Goal: Transaction & Acquisition: Obtain resource

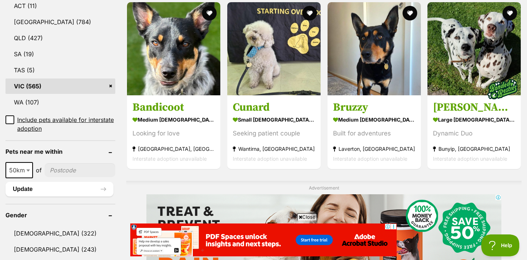
scroll to position [417, 0]
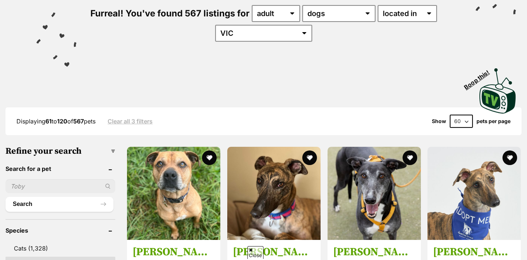
scroll to position [352, 0]
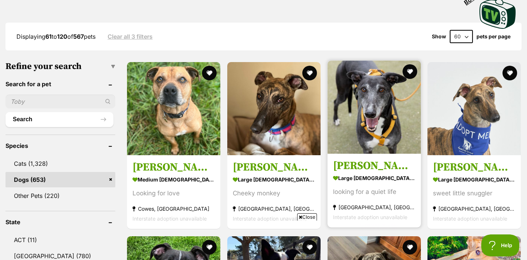
scroll to position [233, 0]
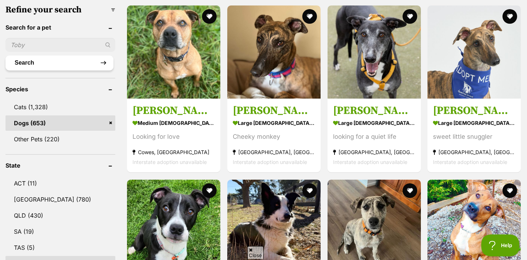
click at [87, 62] on button "Search" at bounding box center [59, 63] width 108 height 15
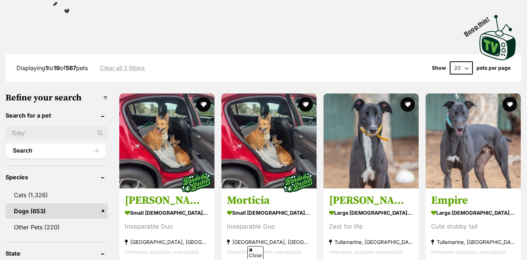
click at [72, 131] on input "text" at bounding box center [56, 133] width 102 height 14
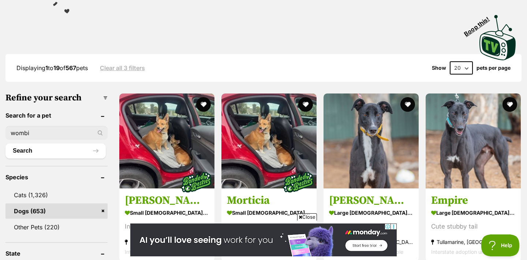
type input "wombi"
click at [5, 144] on button "Search" at bounding box center [55, 151] width 100 height 15
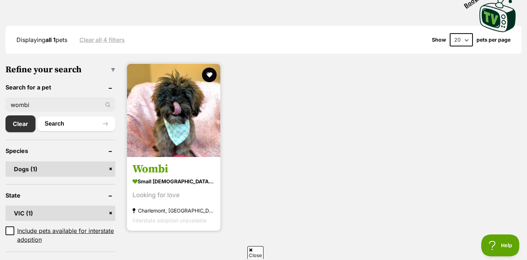
click at [158, 171] on h3 "Wombi" at bounding box center [173, 170] width 82 height 14
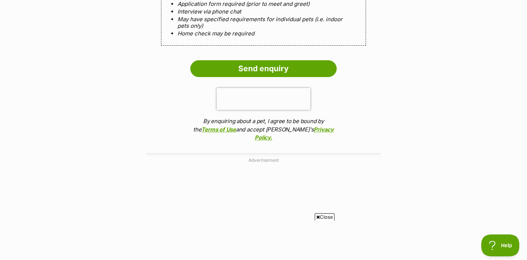
scroll to position [858, 0]
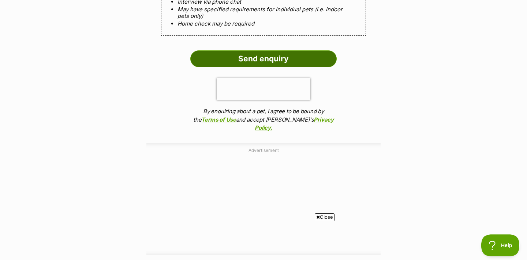
click at [260, 67] on input "Send enquiry" at bounding box center [263, 58] width 146 height 17
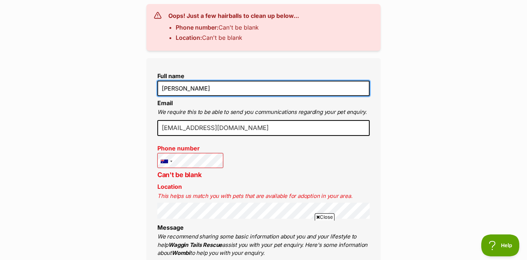
type input "[EMAIL_ADDRESS][DOMAIN_NAME]"
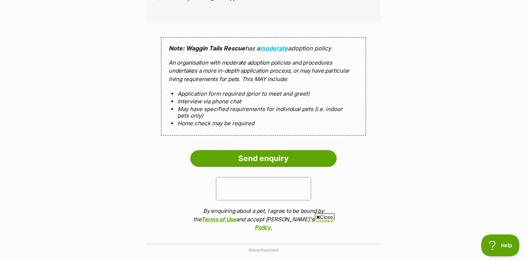
scroll to position [811, 0]
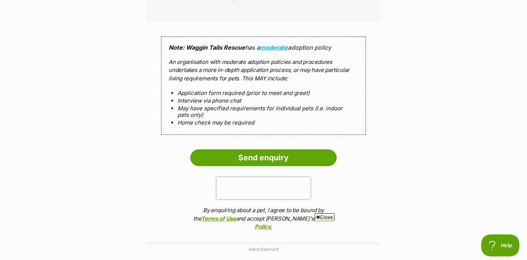
click at [257, 164] on input "Send enquiry" at bounding box center [263, 158] width 146 height 17
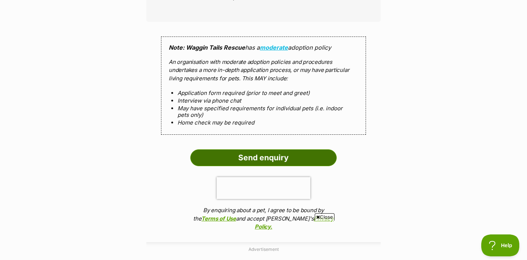
click at [261, 163] on input "Send enquiry" at bounding box center [263, 158] width 146 height 17
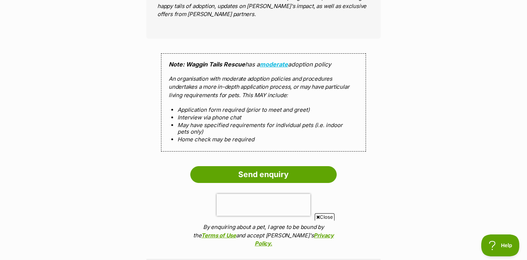
scroll to position [775, 0]
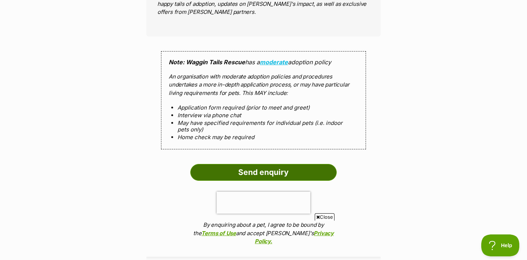
click at [262, 179] on input "Send enquiry" at bounding box center [263, 172] width 146 height 17
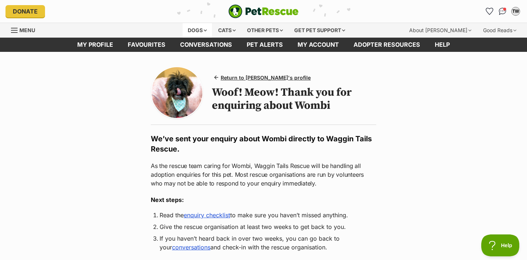
click at [196, 28] on div "Dogs" at bounding box center [197, 30] width 29 height 15
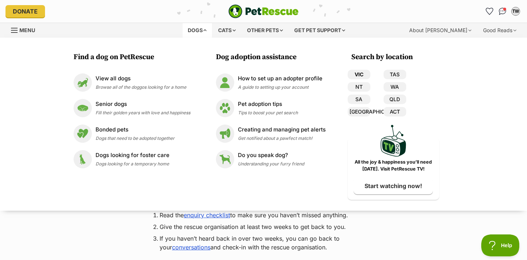
click at [360, 74] on link "VIC" at bounding box center [359, 75] width 23 height 10
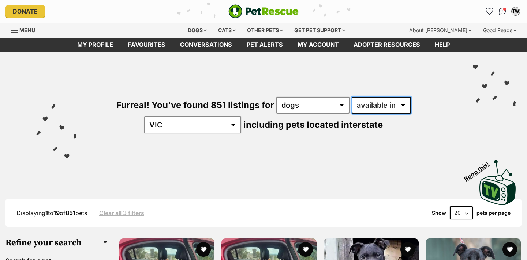
click at [352, 104] on select "available in located in" at bounding box center [381, 105] width 59 height 17
select select "disabled"
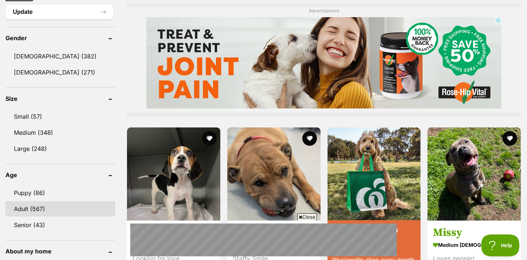
click at [96, 202] on link "Adult (567)" at bounding box center [60, 209] width 110 height 15
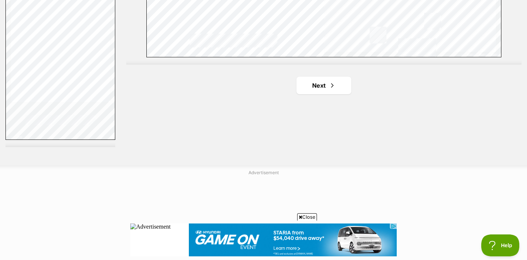
scroll to position [1379, 0]
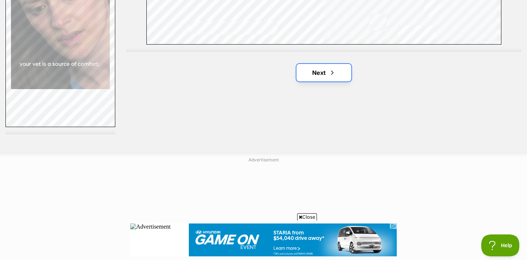
click at [318, 78] on link "Next" at bounding box center [323, 73] width 55 height 18
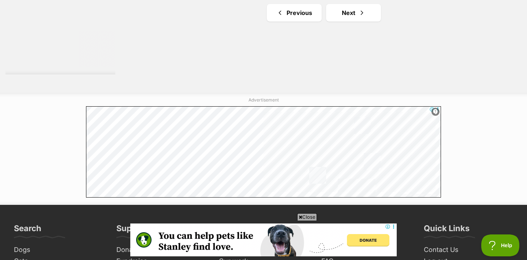
scroll to position [1443, 0]
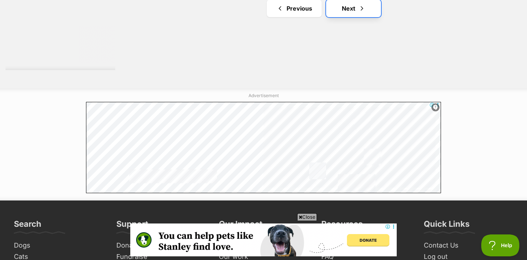
click at [351, 10] on link "Next" at bounding box center [353, 9] width 55 height 18
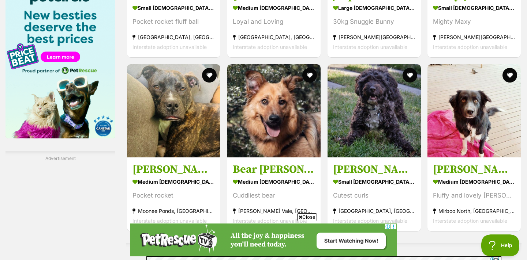
scroll to position [1124, 0]
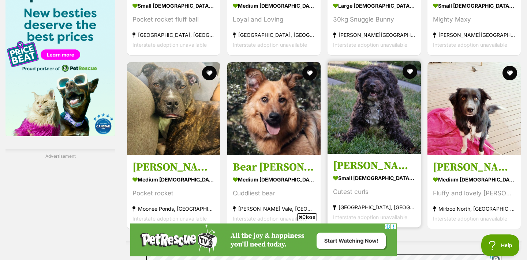
click at [349, 70] on img at bounding box center [373, 107] width 93 height 93
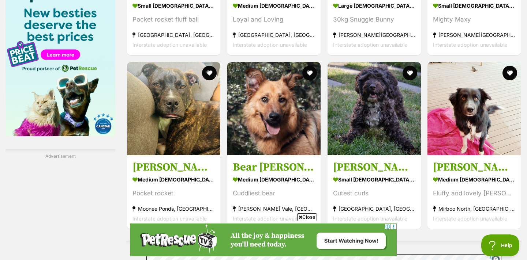
scroll to position [1430, 0]
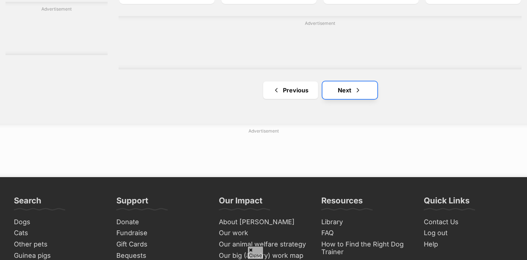
click at [343, 94] on link "Next" at bounding box center [349, 91] width 55 height 18
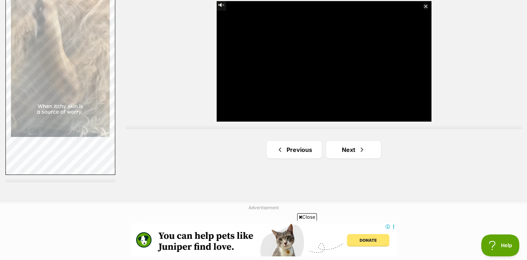
scroll to position [1336, 0]
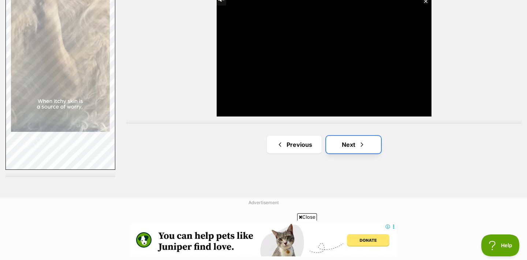
click at [366, 145] on link "Next" at bounding box center [353, 145] width 55 height 18
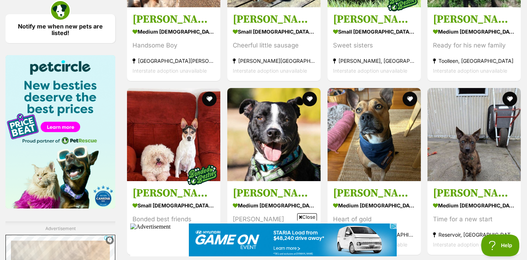
scroll to position [1058, 0]
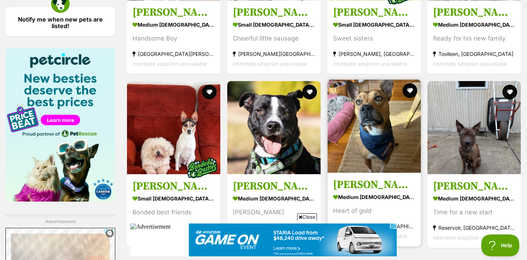
click at [354, 80] on img at bounding box center [373, 126] width 93 height 93
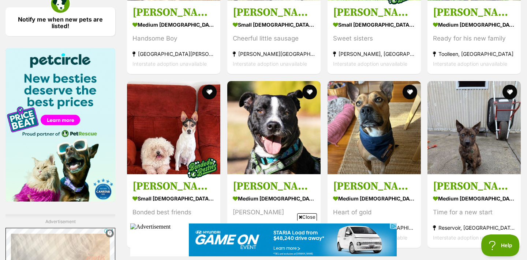
scroll to position [1377, 0]
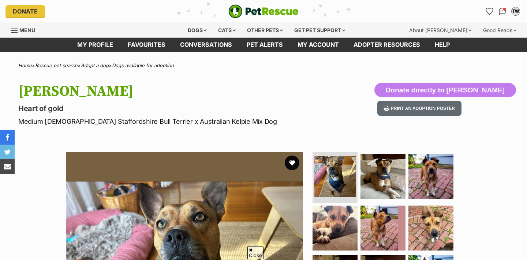
scroll to position [58, 0]
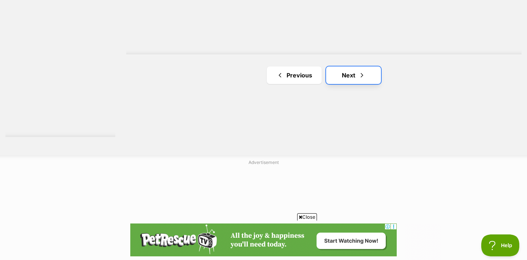
click at [360, 77] on span "Next page" at bounding box center [361, 75] width 7 height 9
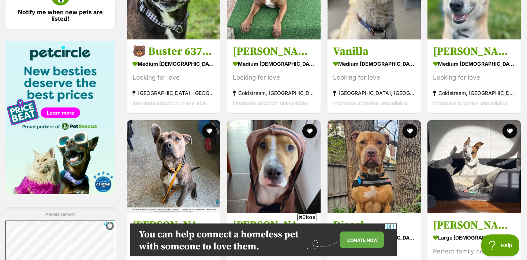
scroll to position [1252, 0]
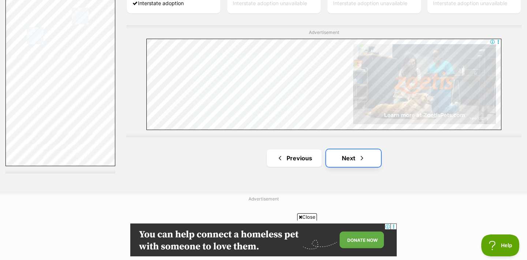
click at [353, 160] on link "Next" at bounding box center [353, 159] width 55 height 18
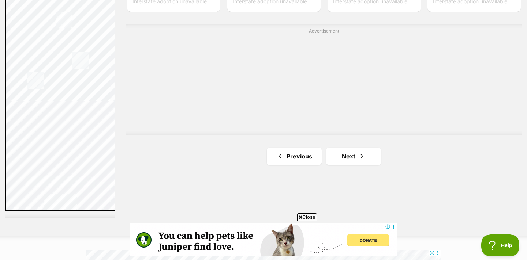
scroll to position [1323, 0]
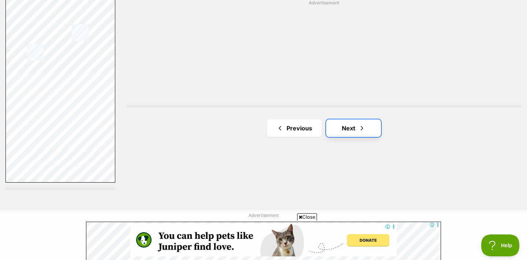
click at [364, 127] on span "Next page" at bounding box center [361, 128] width 7 height 9
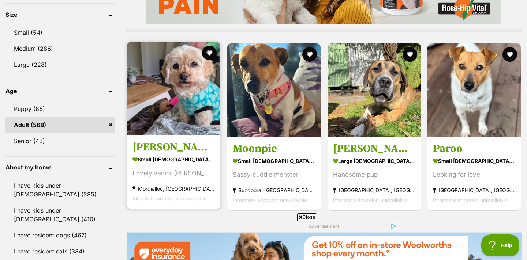
click at [174, 87] on img at bounding box center [173, 88] width 93 height 93
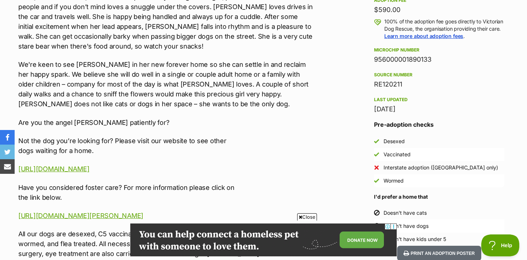
scroll to position [541, 0]
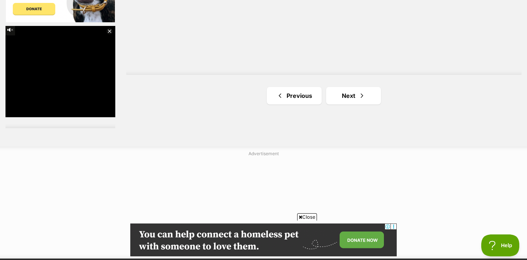
scroll to position [1361, 0]
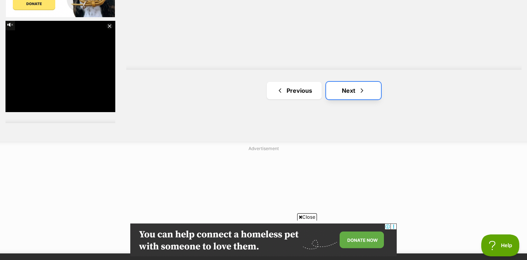
click at [361, 92] on span "Next page" at bounding box center [361, 90] width 7 height 9
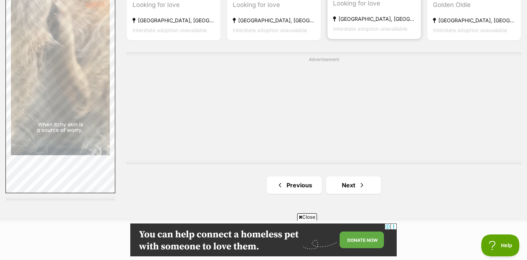
scroll to position [1388, 0]
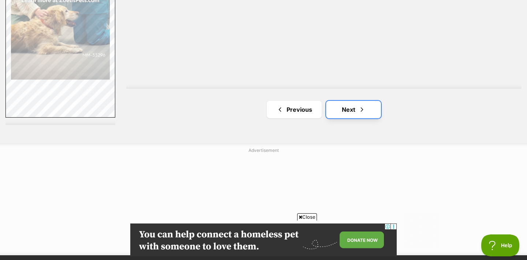
click at [356, 110] on link "Next" at bounding box center [353, 110] width 55 height 18
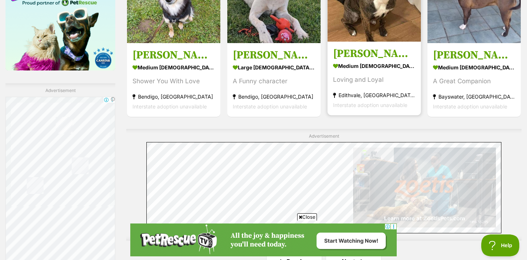
scroll to position [1353, 0]
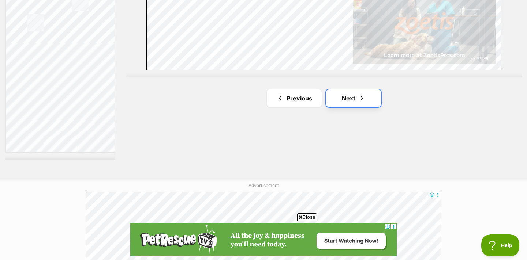
click at [354, 103] on link "Next" at bounding box center [353, 99] width 55 height 18
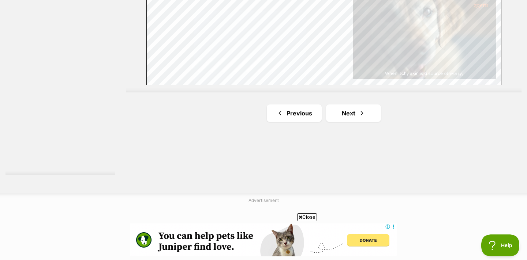
scroll to position [1366, 0]
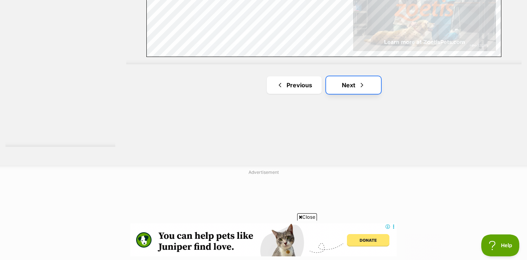
click at [353, 87] on link "Next" at bounding box center [353, 85] width 55 height 18
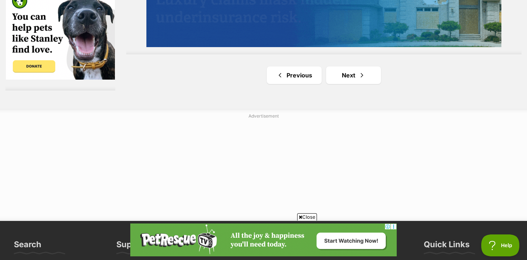
scroll to position [1431, 0]
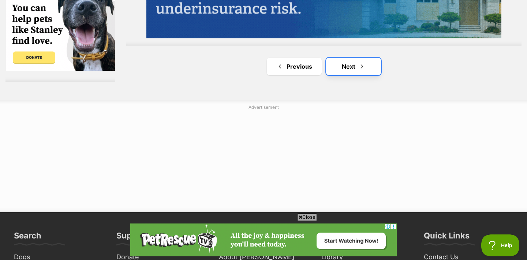
click at [361, 70] on span "Next page" at bounding box center [361, 66] width 7 height 9
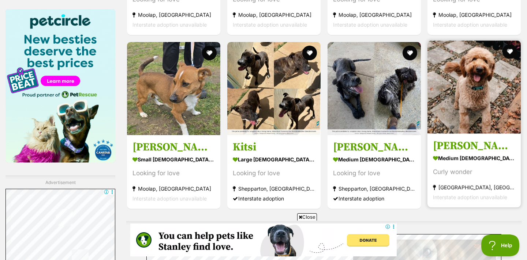
click at [362, 71] on img at bounding box center [373, 88] width 93 height 93
click at [490, 105] on img at bounding box center [473, 87] width 93 height 93
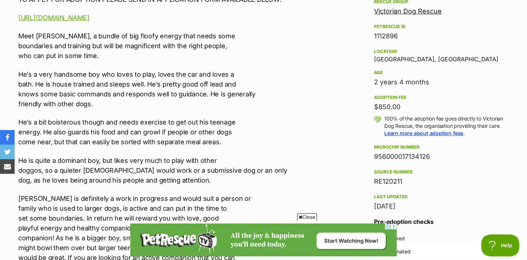
scroll to position [441, 0]
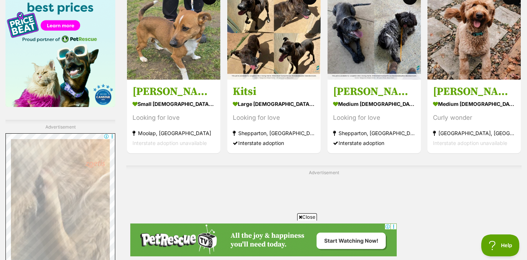
scroll to position [1161, 0]
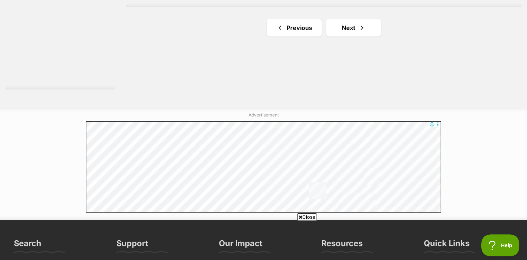
scroll to position [1426, 0]
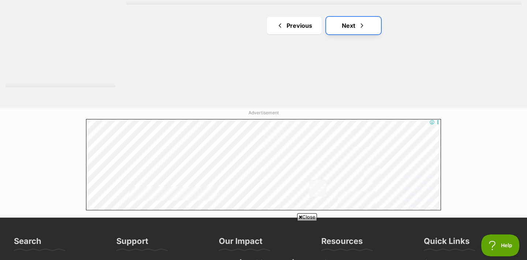
click at [357, 30] on link "Next" at bounding box center [353, 26] width 55 height 18
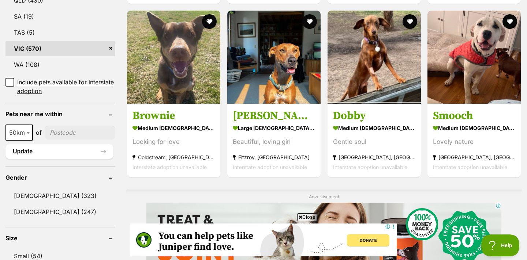
scroll to position [449, 0]
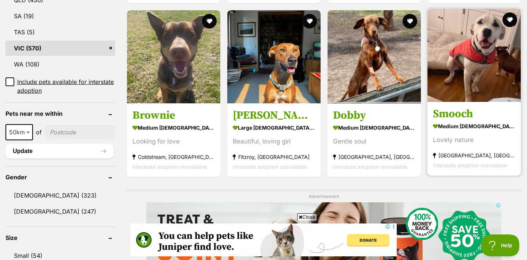
click at [451, 71] on img at bounding box center [473, 55] width 93 height 93
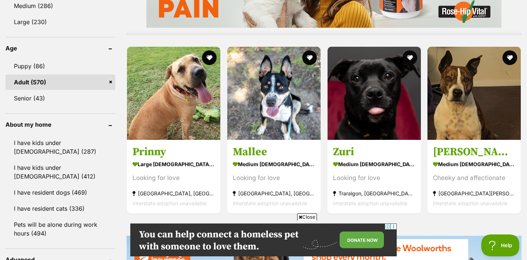
scroll to position [698, 0]
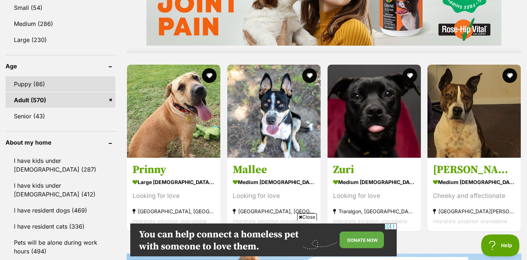
click at [45, 84] on link "Puppy (86)" at bounding box center [60, 83] width 110 height 15
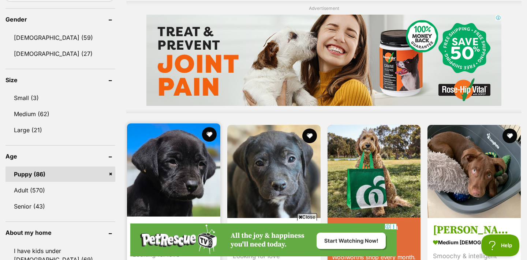
click at [136, 159] on img at bounding box center [173, 170] width 93 height 93
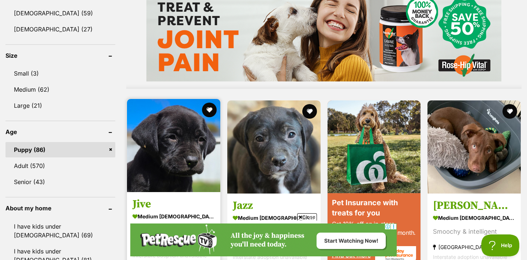
scroll to position [650, 0]
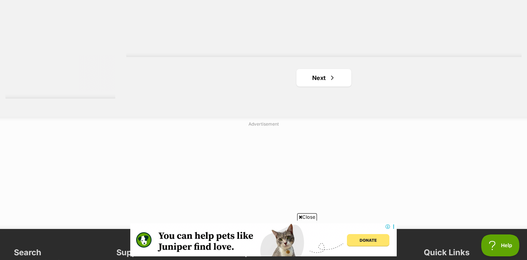
scroll to position [1371, 0]
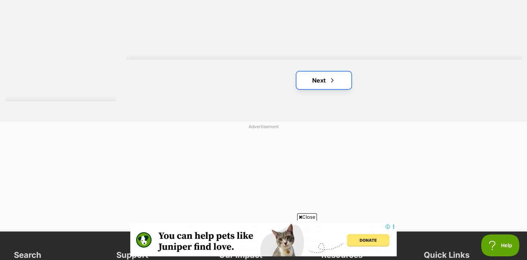
click at [317, 84] on link "Next" at bounding box center [323, 81] width 55 height 18
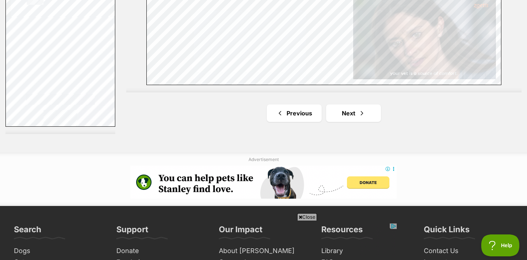
scroll to position [1341, 0]
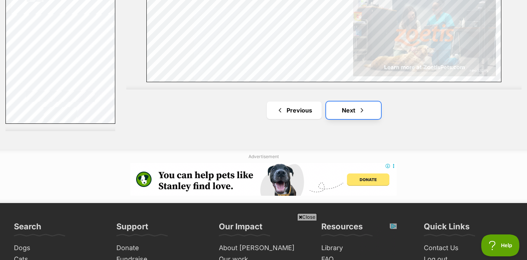
click at [346, 112] on link "Next" at bounding box center [353, 111] width 55 height 18
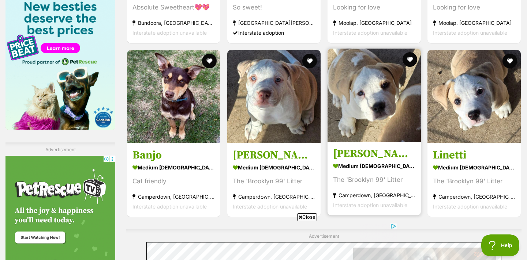
scroll to position [1087, 0]
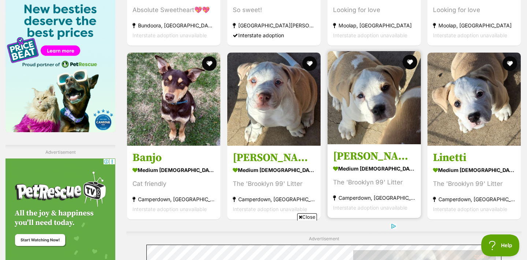
click at [367, 100] on img at bounding box center [373, 97] width 93 height 93
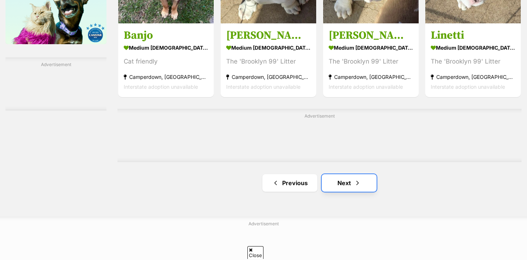
click at [348, 186] on link "Next" at bounding box center [349, 183] width 55 height 18
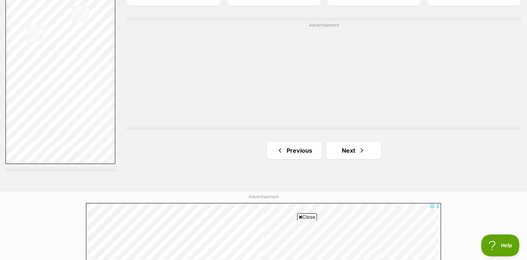
scroll to position [1301, 0]
click at [348, 151] on link "Next" at bounding box center [353, 151] width 55 height 18
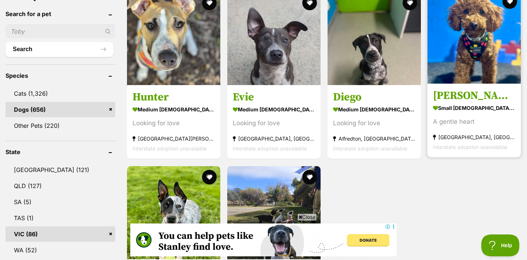
click at [466, 62] on img at bounding box center [473, 36] width 93 height 93
